Goal: Transaction & Acquisition: Purchase product/service

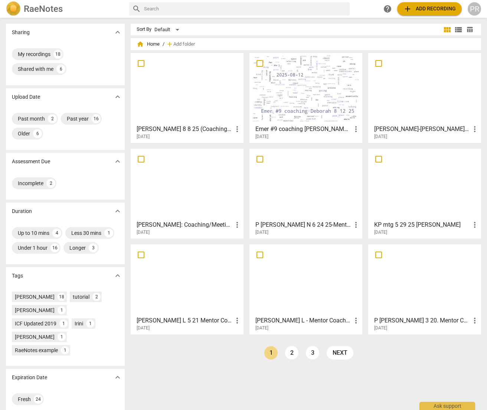
click at [425, 9] on span "add Add recording" at bounding box center [429, 8] width 53 height 9
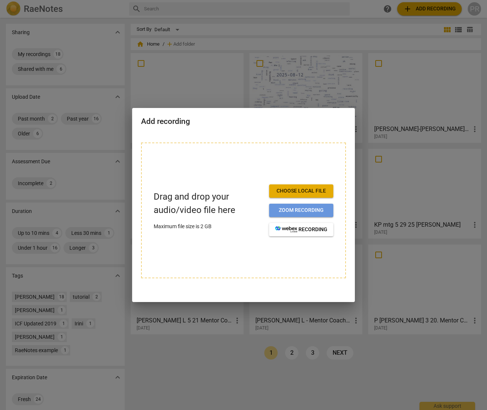
click at [295, 209] on span "Zoom recording" at bounding box center [301, 210] width 52 height 7
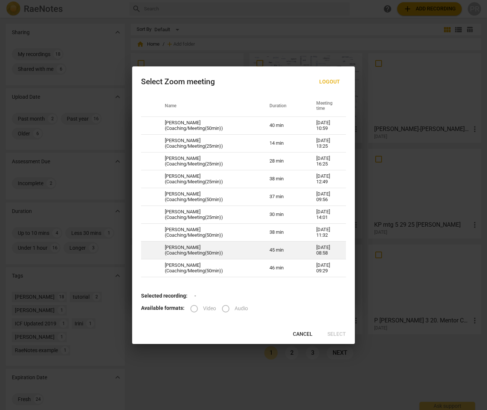
click at [200, 251] on td "Svetlana Dimovski (Coaching/Meeting(50min))" at bounding box center [208, 250] width 105 height 18
radio input "true"
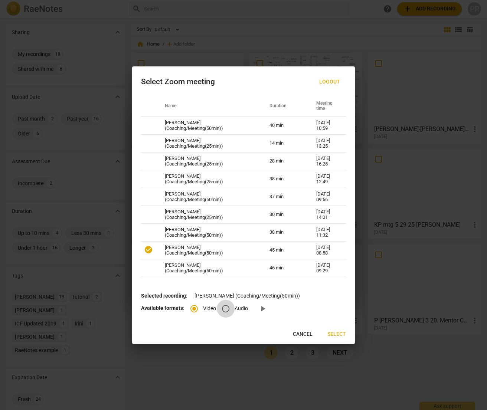
click at [225, 313] on input "Audio" at bounding box center [226, 309] width 18 height 18
radio input "true"
click at [334, 338] on span "Select" at bounding box center [336, 334] width 19 height 7
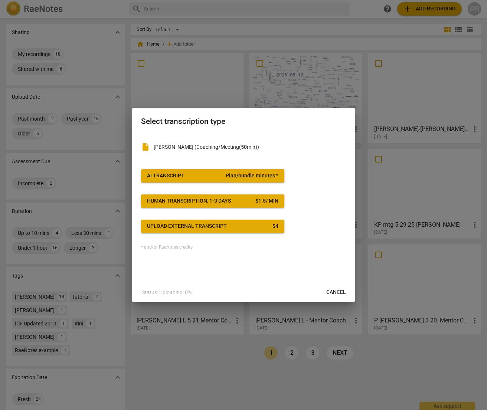
click at [218, 173] on span "AI Transcript Plan/bundle minutes *" at bounding box center [212, 175] width 131 height 7
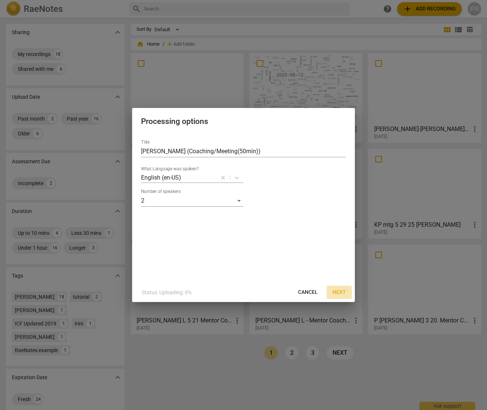
click at [340, 291] on span "Next" at bounding box center [338, 292] width 13 height 7
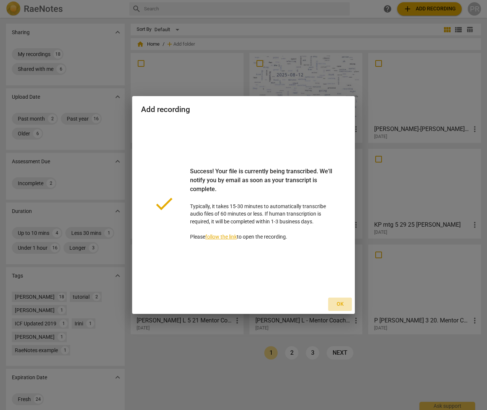
click at [340, 303] on span "Ok" at bounding box center [340, 303] width 12 height 7
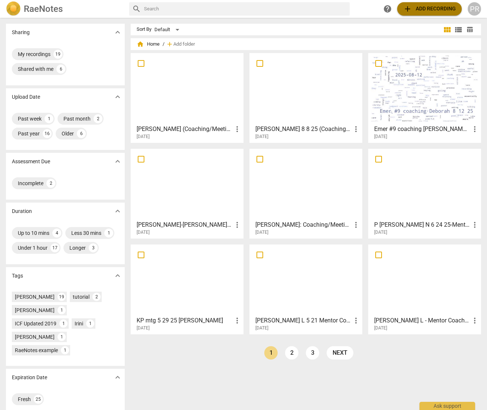
click at [427, 7] on span "add Add recording" at bounding box center [429, 8] width 53 height 9
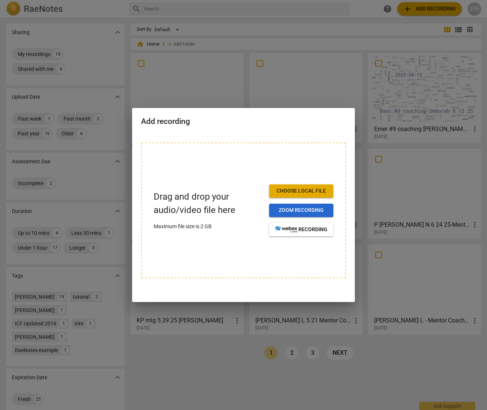
click at [293, 209] on span "Zoom recording" at bounding box center [301, 210] width 52 height 7
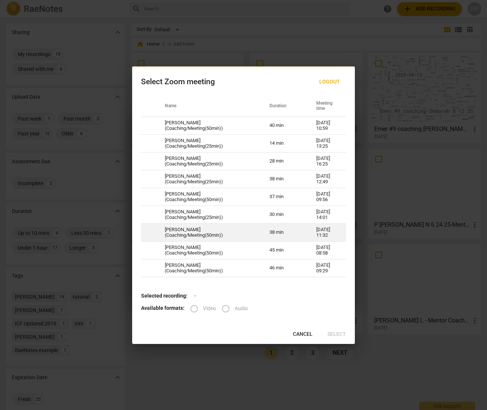
click at [195, 234] on td "Alison Mallard (Coaching/Meeting(50min))" at bounding box center [208, 233] width 105 height 18
radio input "true"
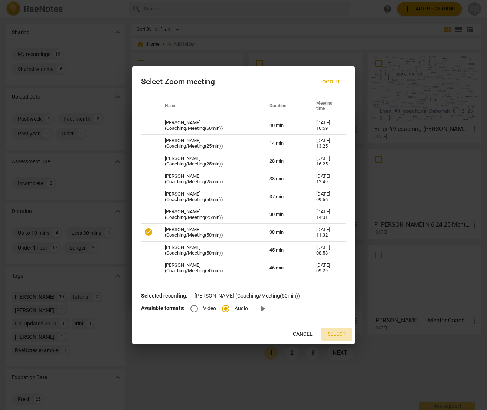
click at [336, 338] on span "Select" at bounding box center [336, 334] width 19 height 7
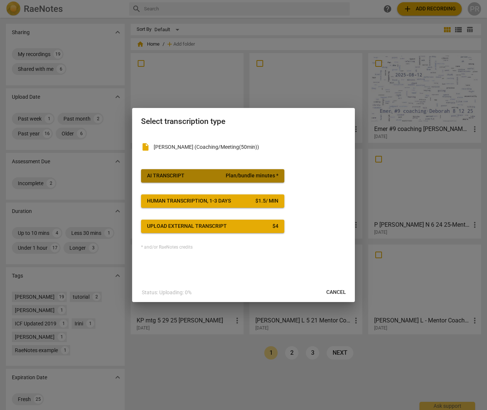
click at [226, 175] on span "Plan/bundle minutes *" at bounding box center [252, 175] width 53 height 7
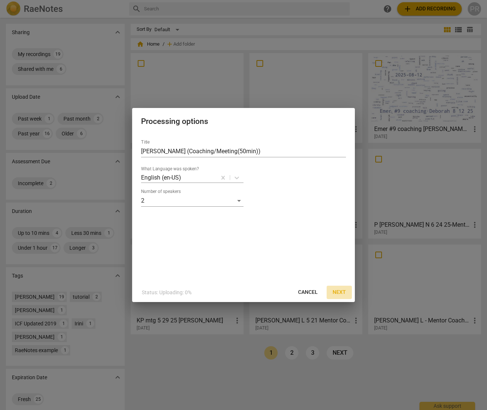
click at [334, 292] on span "Next" at bounding box center [338, 292] width 13 height 7
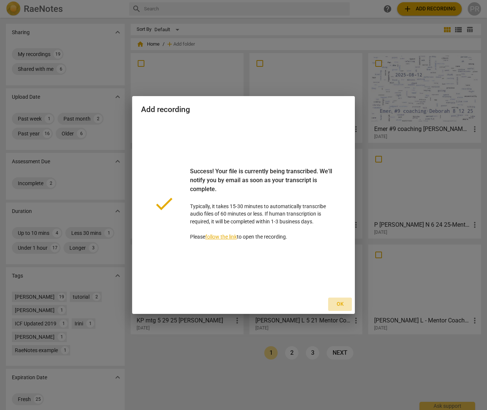
click at [338, 302] on span "Ok" at bounding box center [340, 303] width 12 height 7
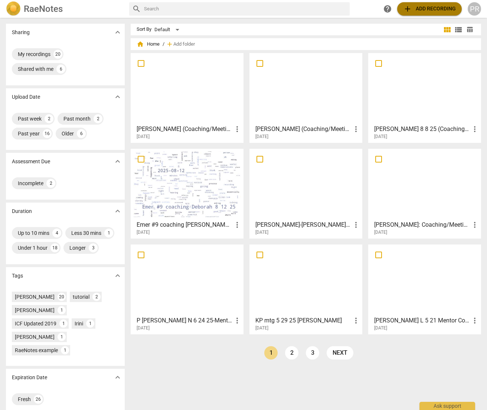
click at [411, 7] on span "add" at bounding box center [407, 8] width 9 height 9
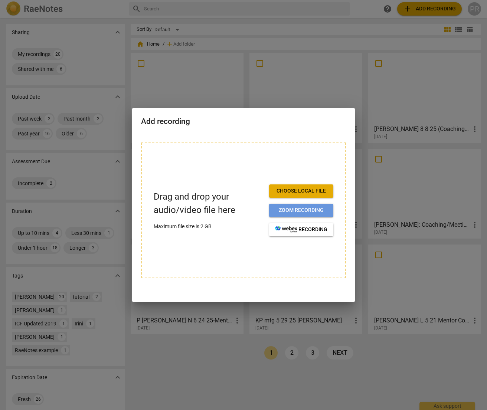
click at [287, 209] on span "Zoom recording" at bounding box center [301, 210] width 52 height 7
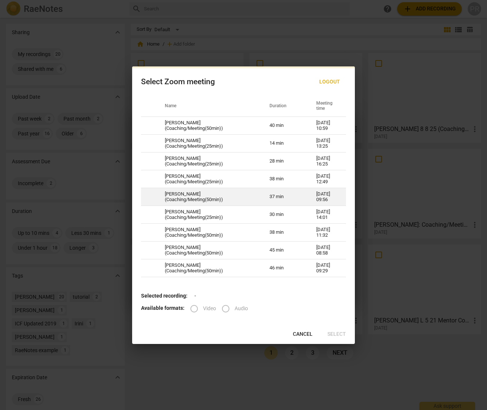
click at [209, 196] on td "Ross Nichols (Coaching/Meeting(50min))" at bounding box center [208, 197] width 105 height 18
radio input "true"
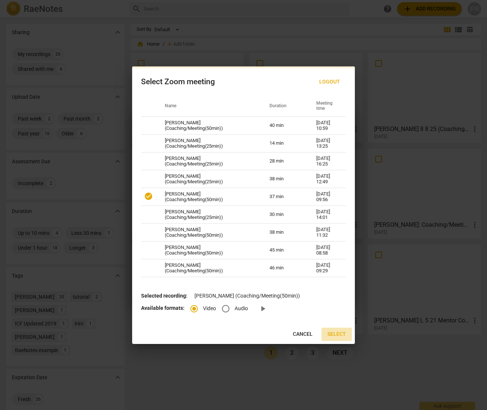
click at [336, 338] on span "Select" at bounding box center [336, 334] width 19 height 7
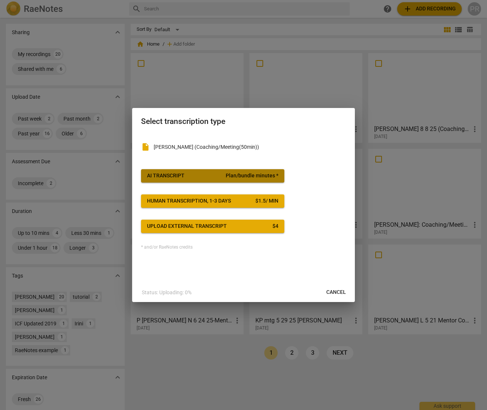
click at [208, 173] on span "AI Transcript Plan/bundle minutes *" at bounding box center [212, 175] width 131 height 7
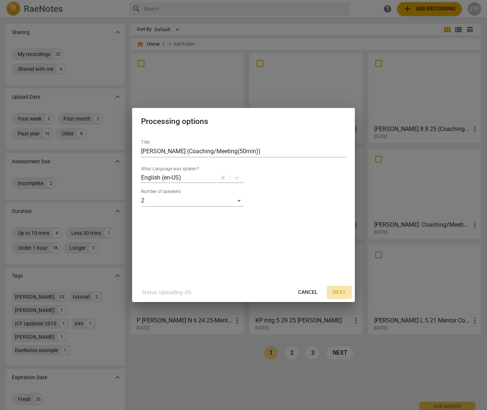
click at [337, 291] on span "Next" at bounding box center [338, 292] width 13 height 7
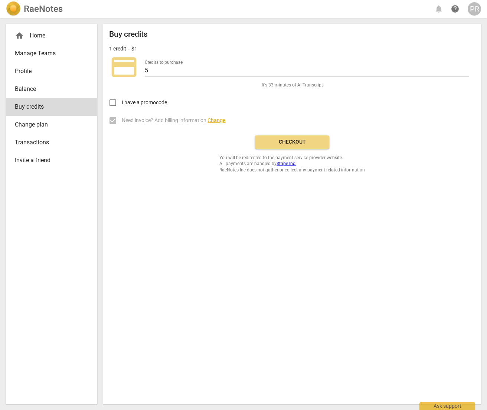
click at [290, 139] on span "Checkout" at bounding box center [292, 141] width 62 height 7
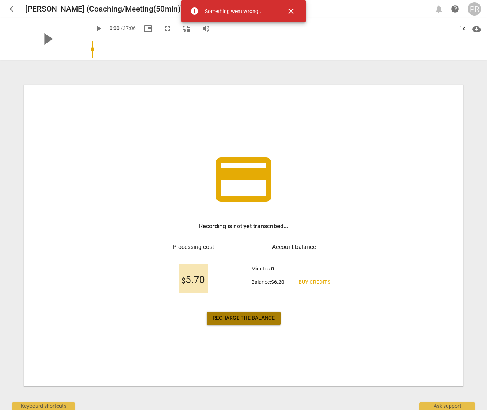
click at [242, 318] on span "Recharge the balance" at bounding box center [244, 318] width 62 height 7
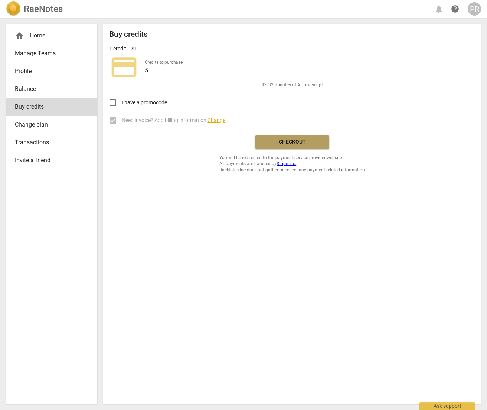
click at [273, 138] on span "Checkout" at bounding box center [292, 141] width 62 height 7
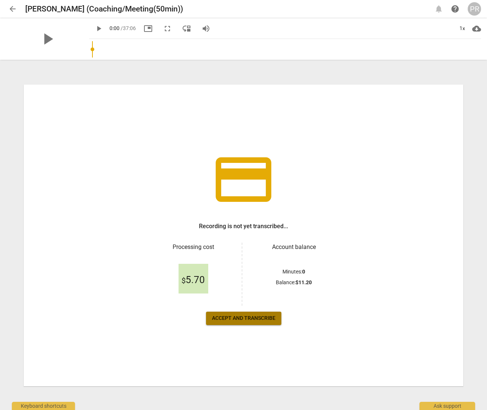
click at [246, 317] on span "Accept and transcribe" at bounding box center [243, 318] width 63 height 7
